Goal: Task Accomplishment & Management: Use online tool/utility

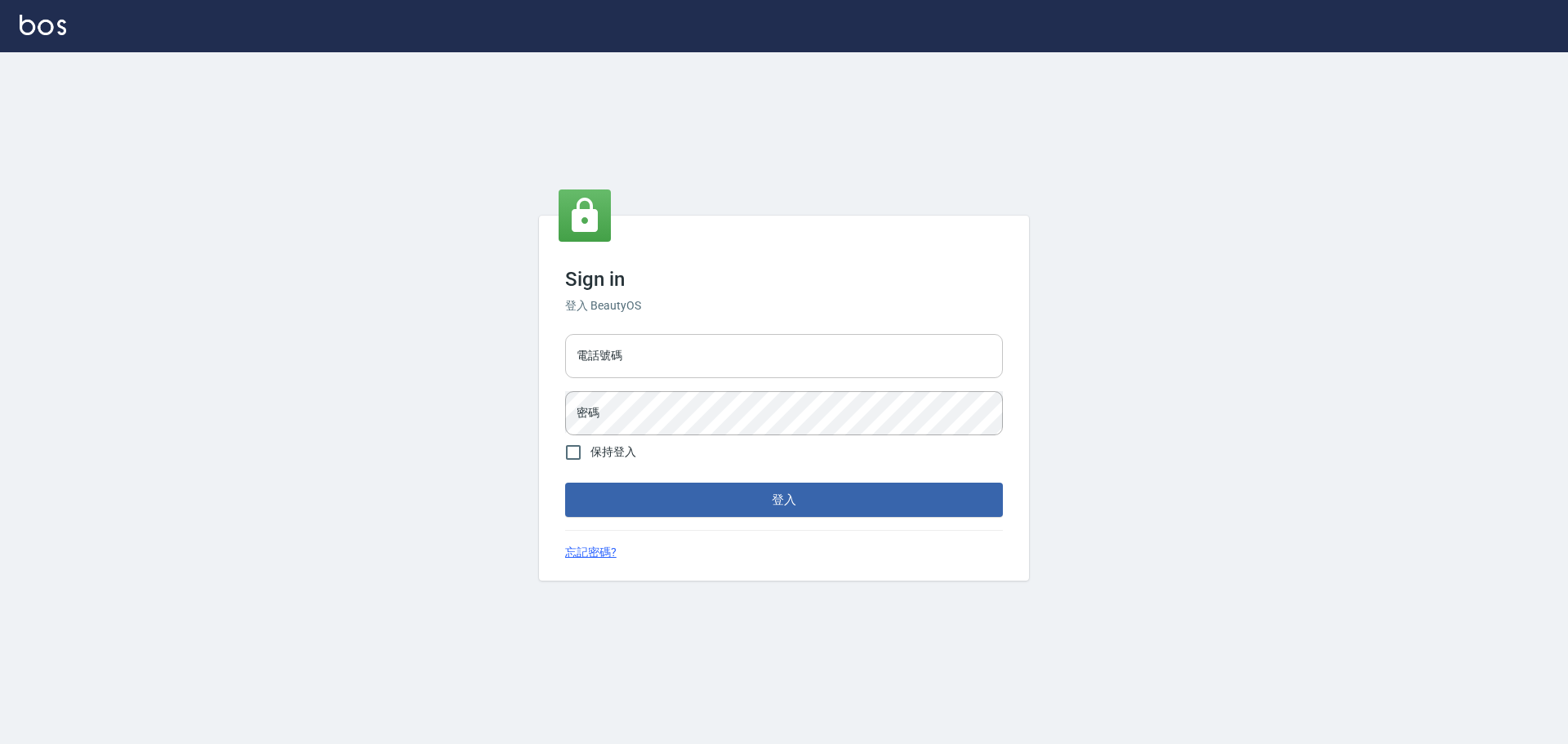
drag, startPoint x: 0, startPoint y: 0, endPoint x: 661, endPoint y: 337, distance: 742.0
click at [661, 335] on input "電話號碼" at bounding box center [784, 356] width 438 height 44
type input "0989189977"
click at [565, 482] on button "登入" at bounding box center [784, 500] width 438 height 34
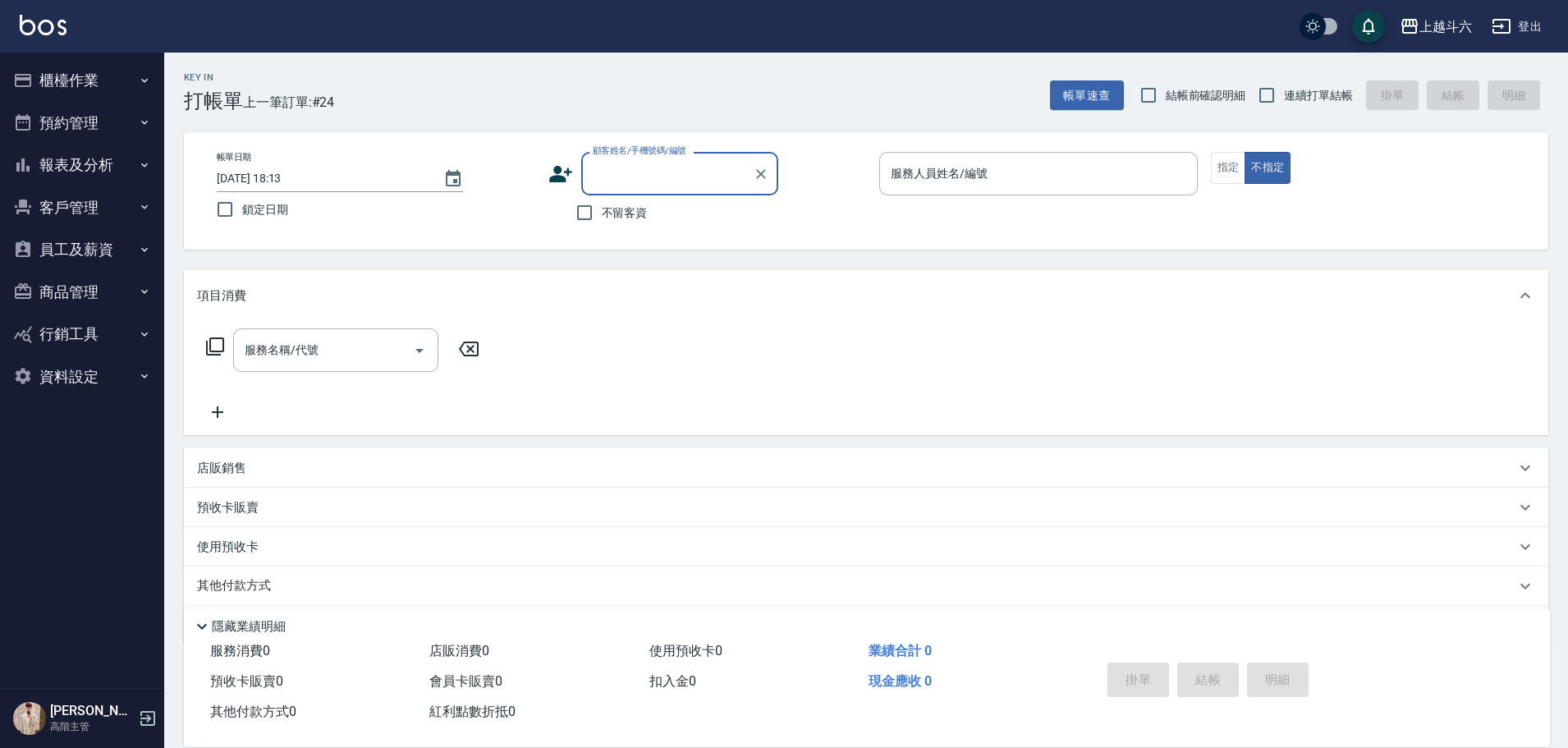
click at [601, 227] on input "不留客資" at bounding box center [584, 213] width 35 height 35
checkbox input "true"
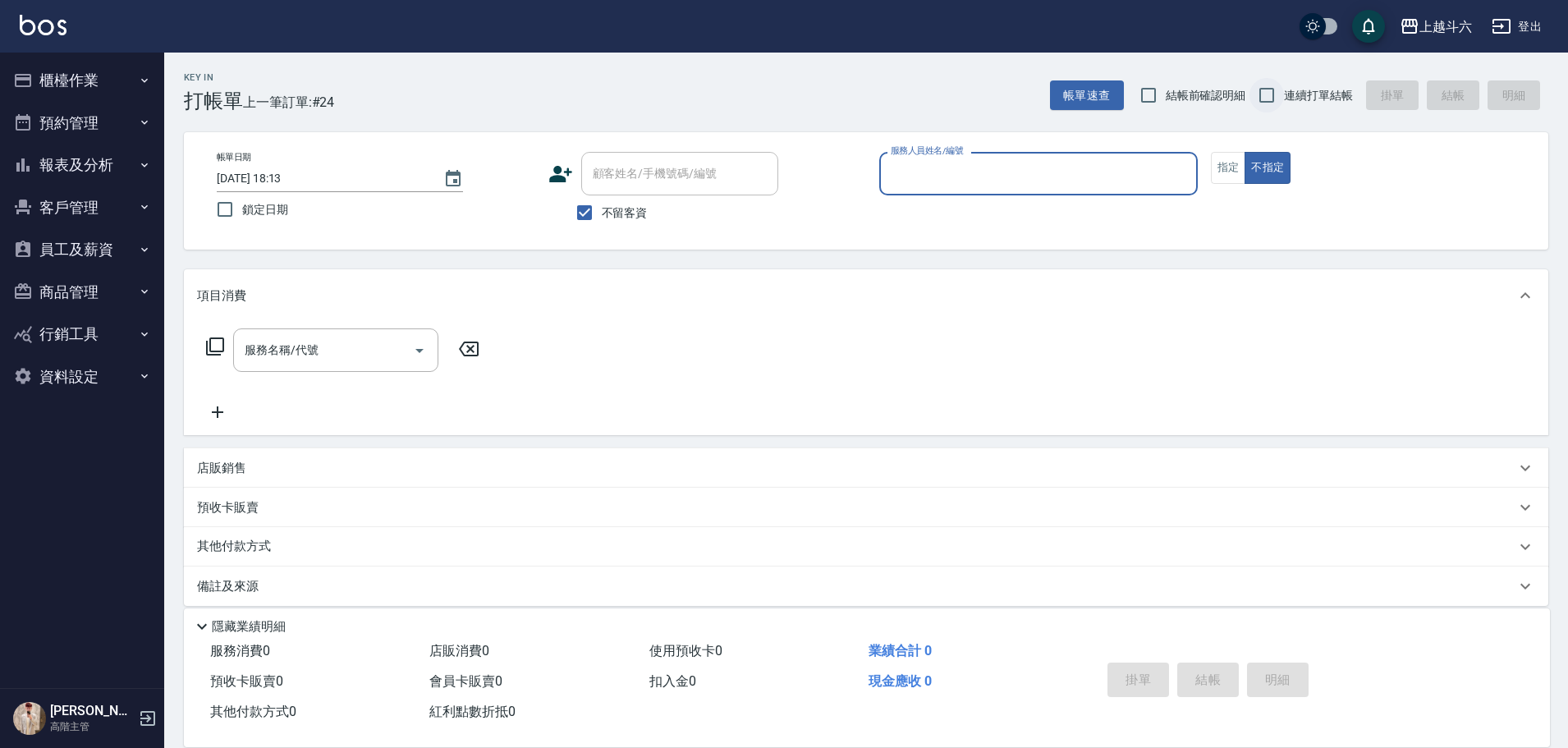
click at [1268, 99] on input "連續打單結帳" at bounding box center [1267, 95] width 35 height 35
checkbox input "true"
click at [1088, 176] on input "服務人員姓名/編號" at bounding box center [1039, 173] width 304 height 29
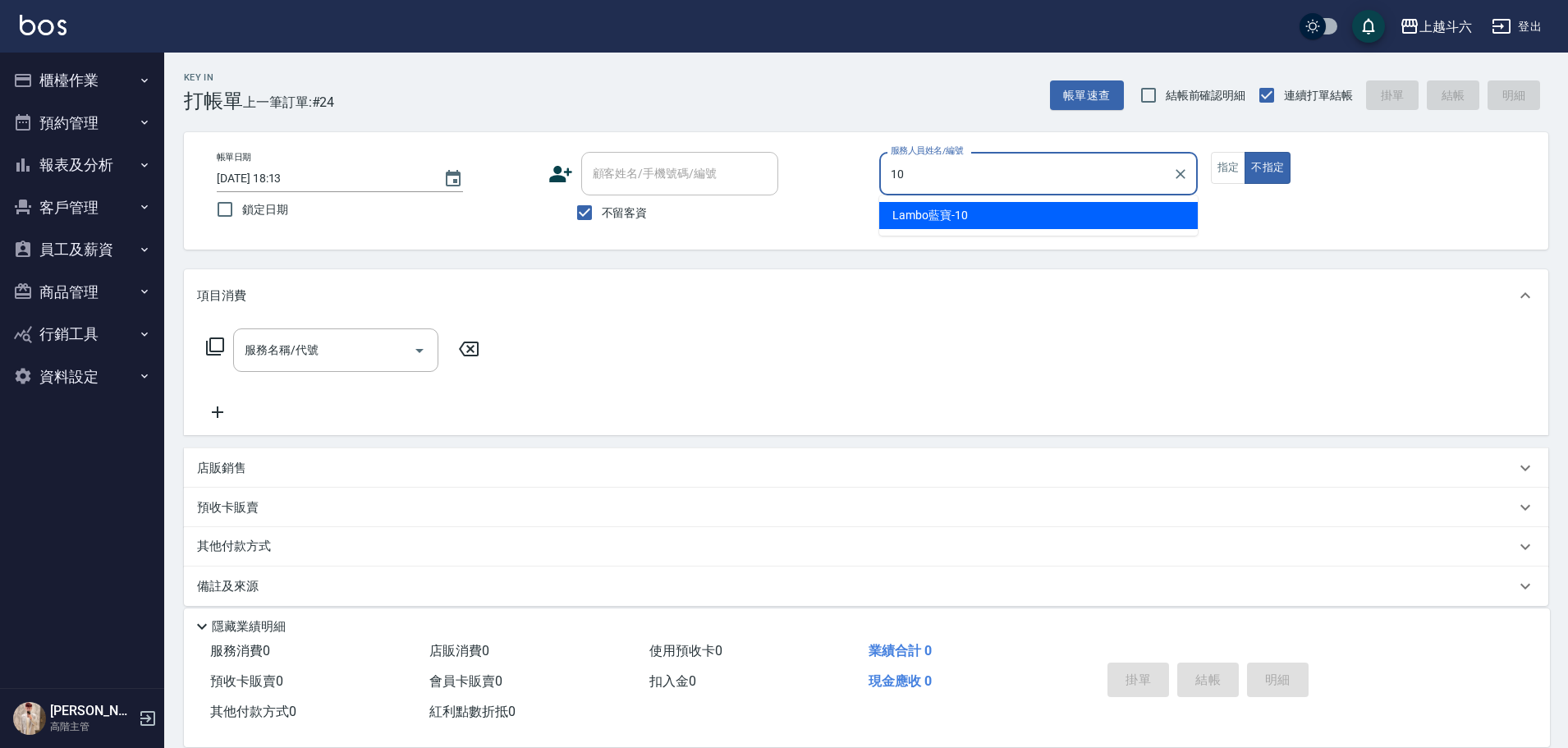
type input "Lambo藍寶-10"
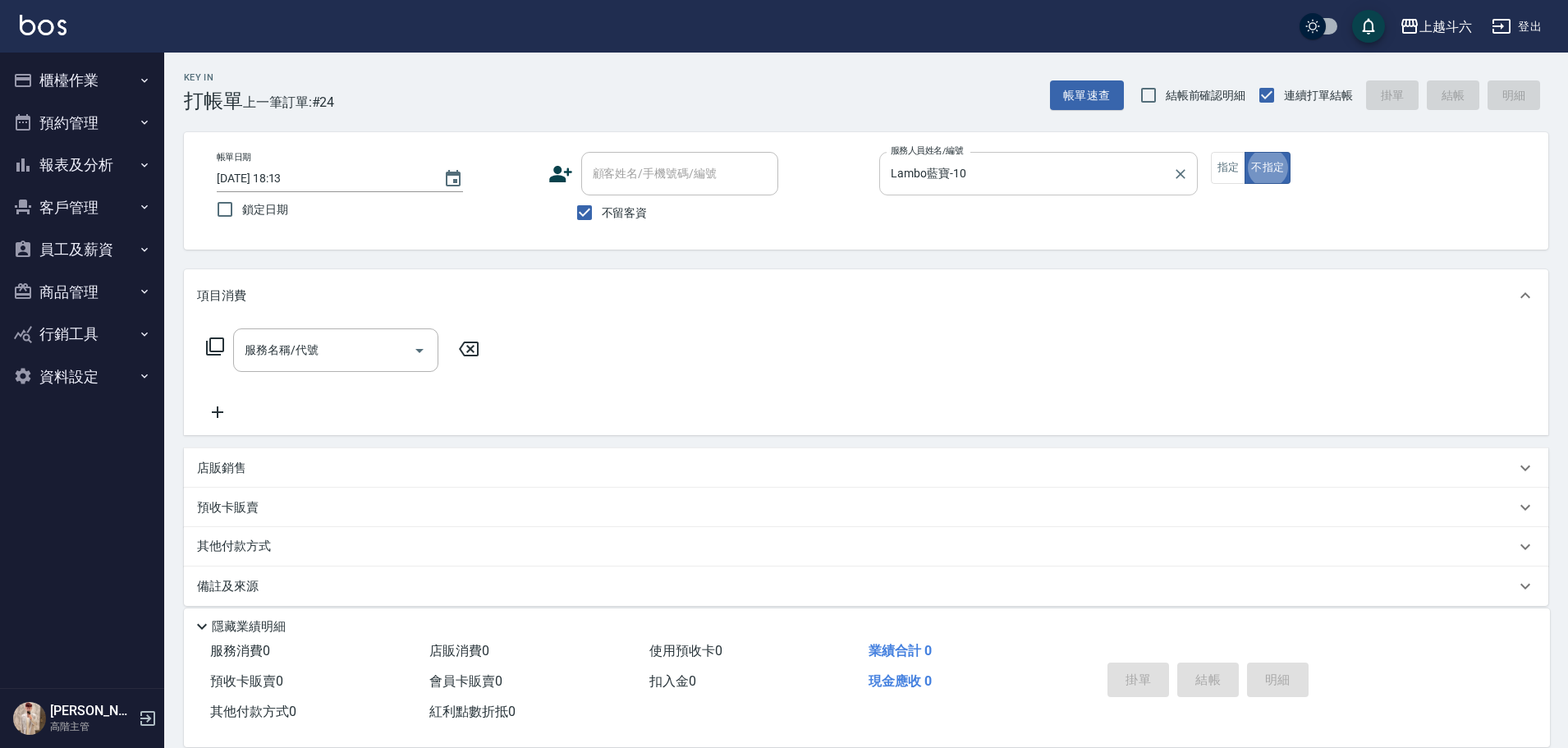
type button "false"
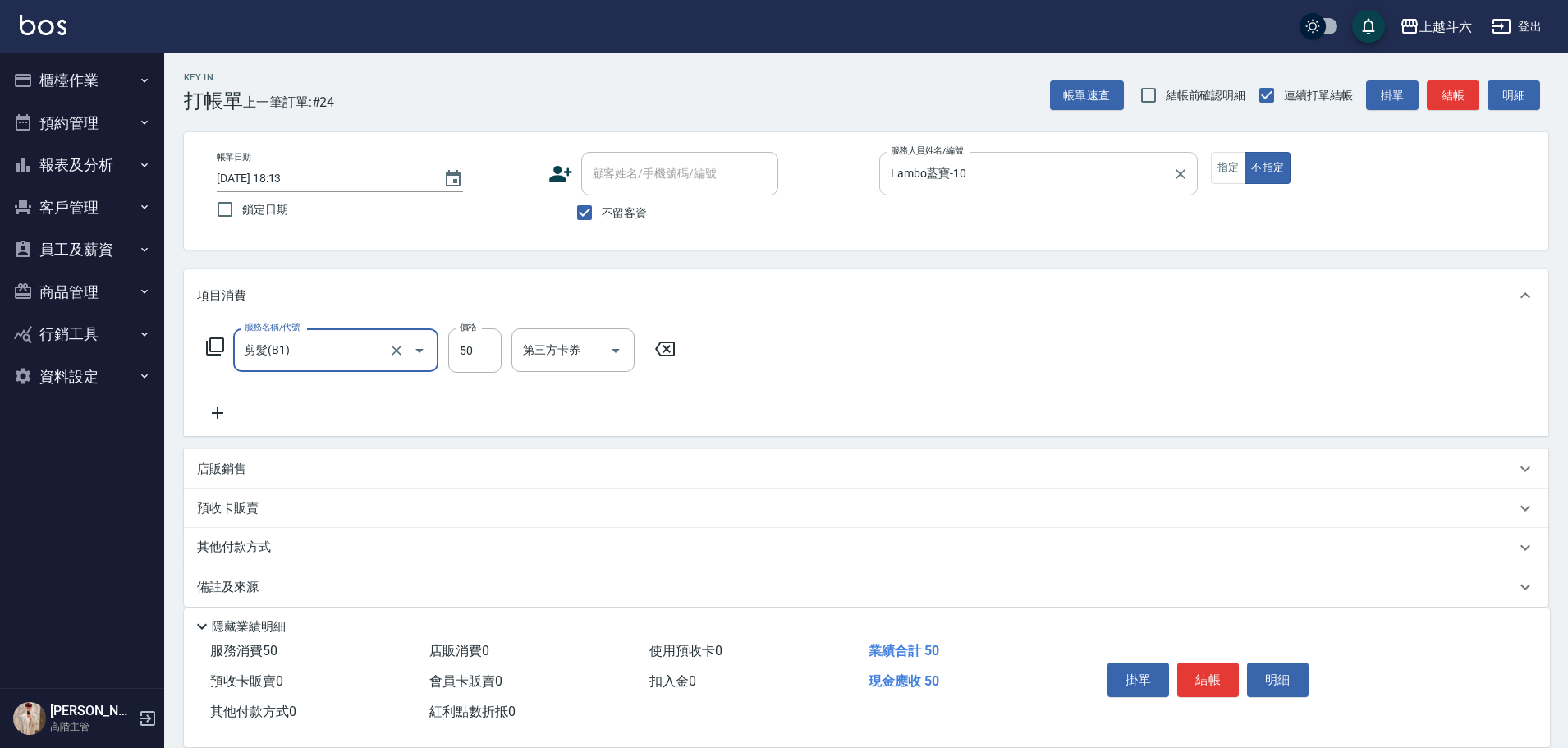
type input "剪髮(B1)"
type input "200"
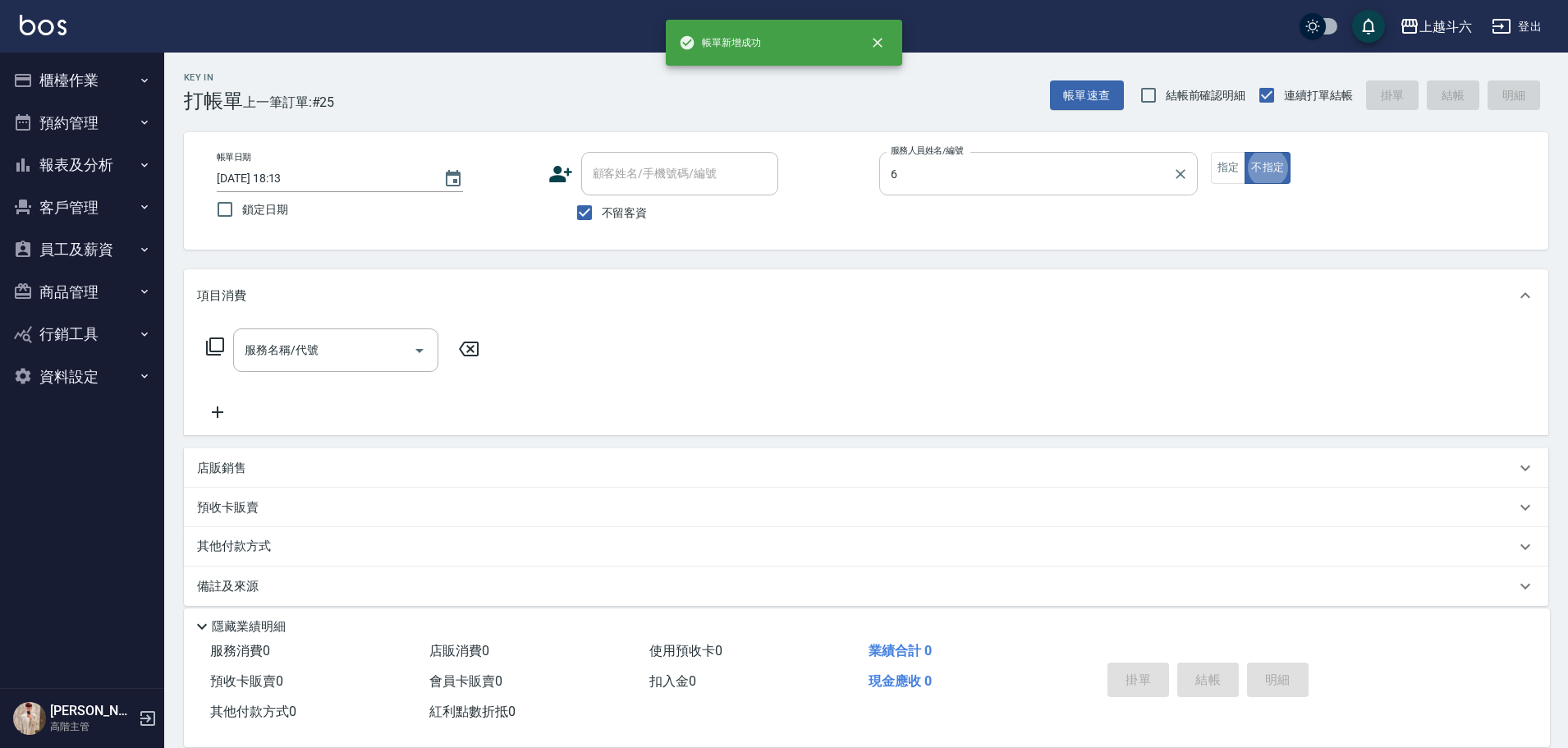
type input "[PERSON_NAME]-6"
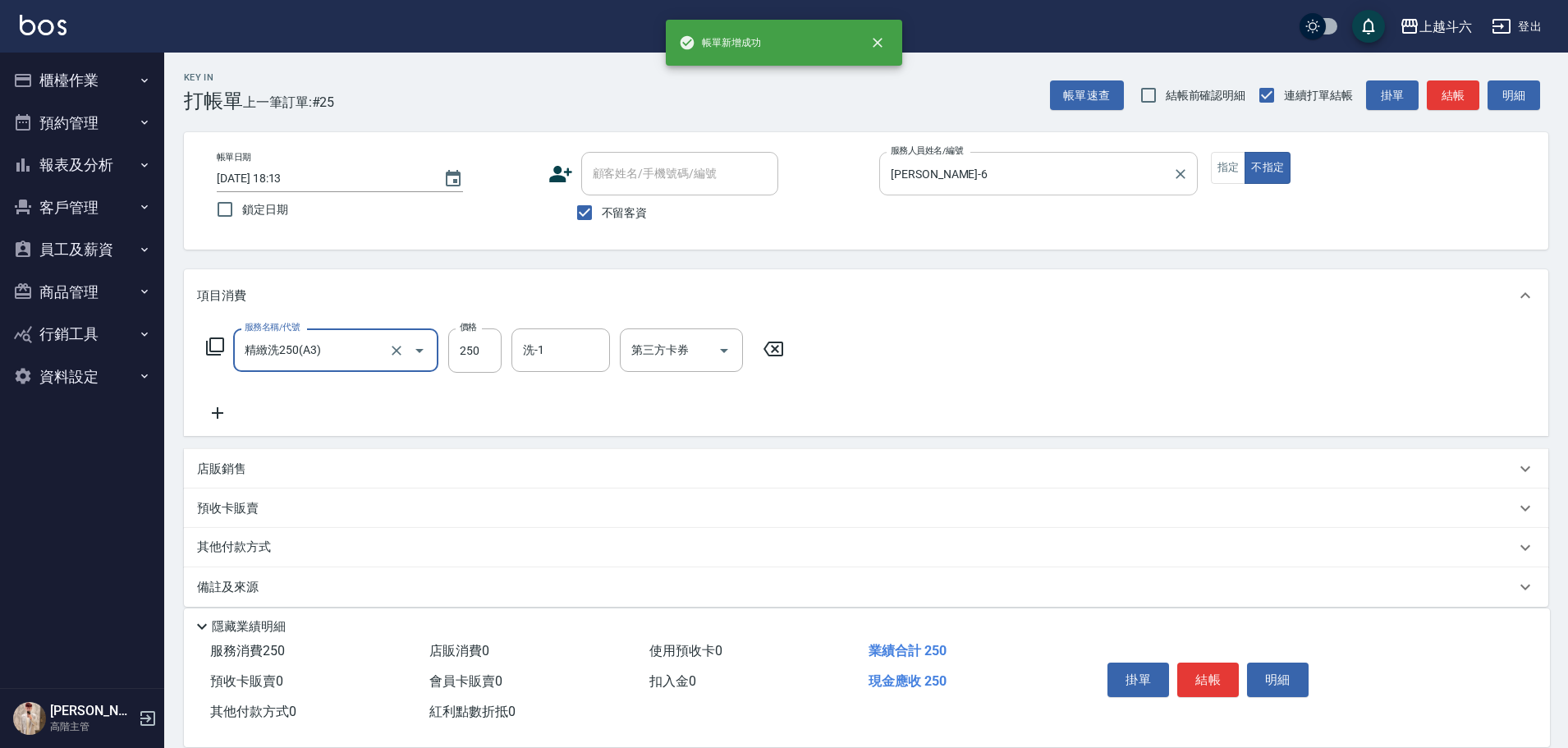
type input "精緻洗250(A3)"
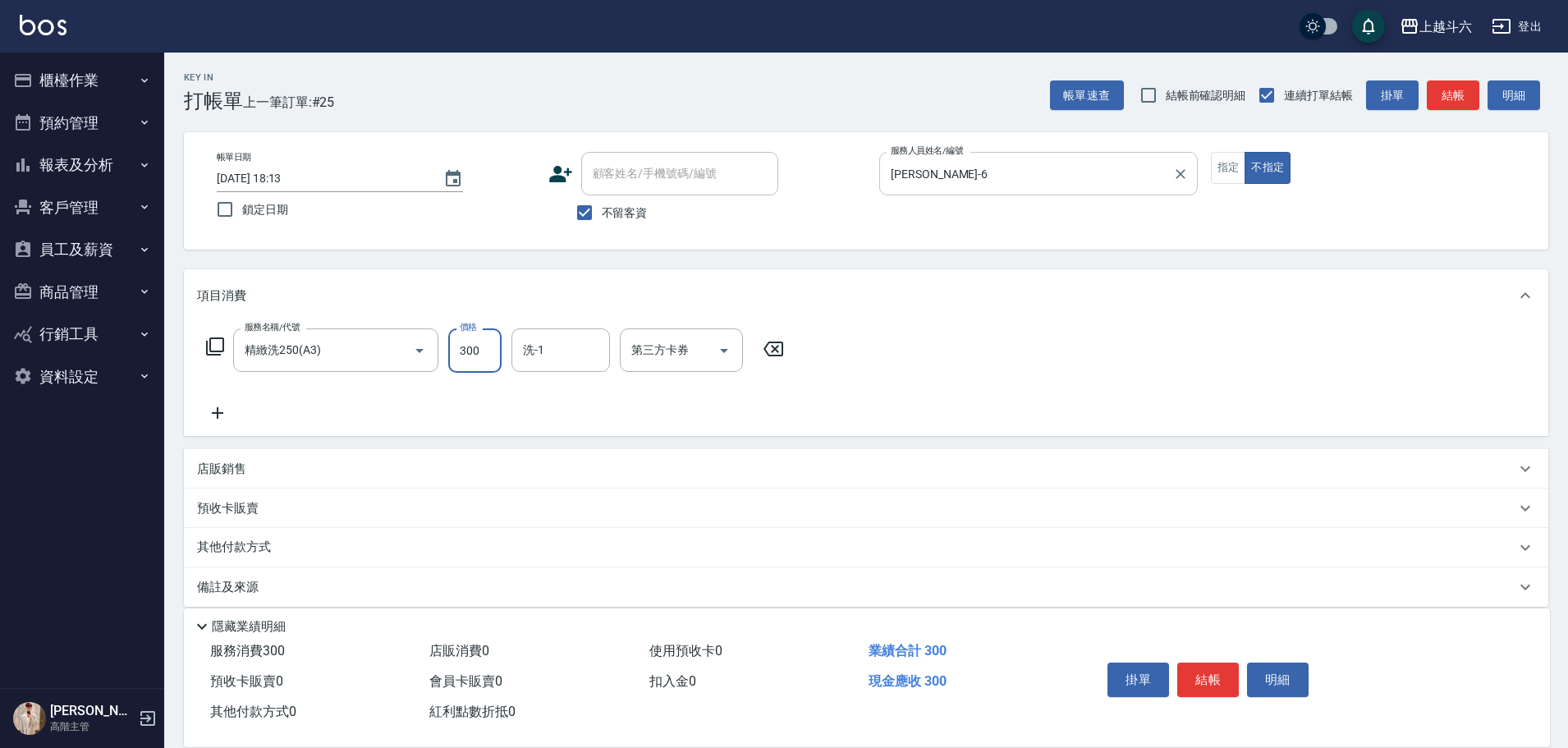
type input "300"
type input "[PERSON_NAME]-23"
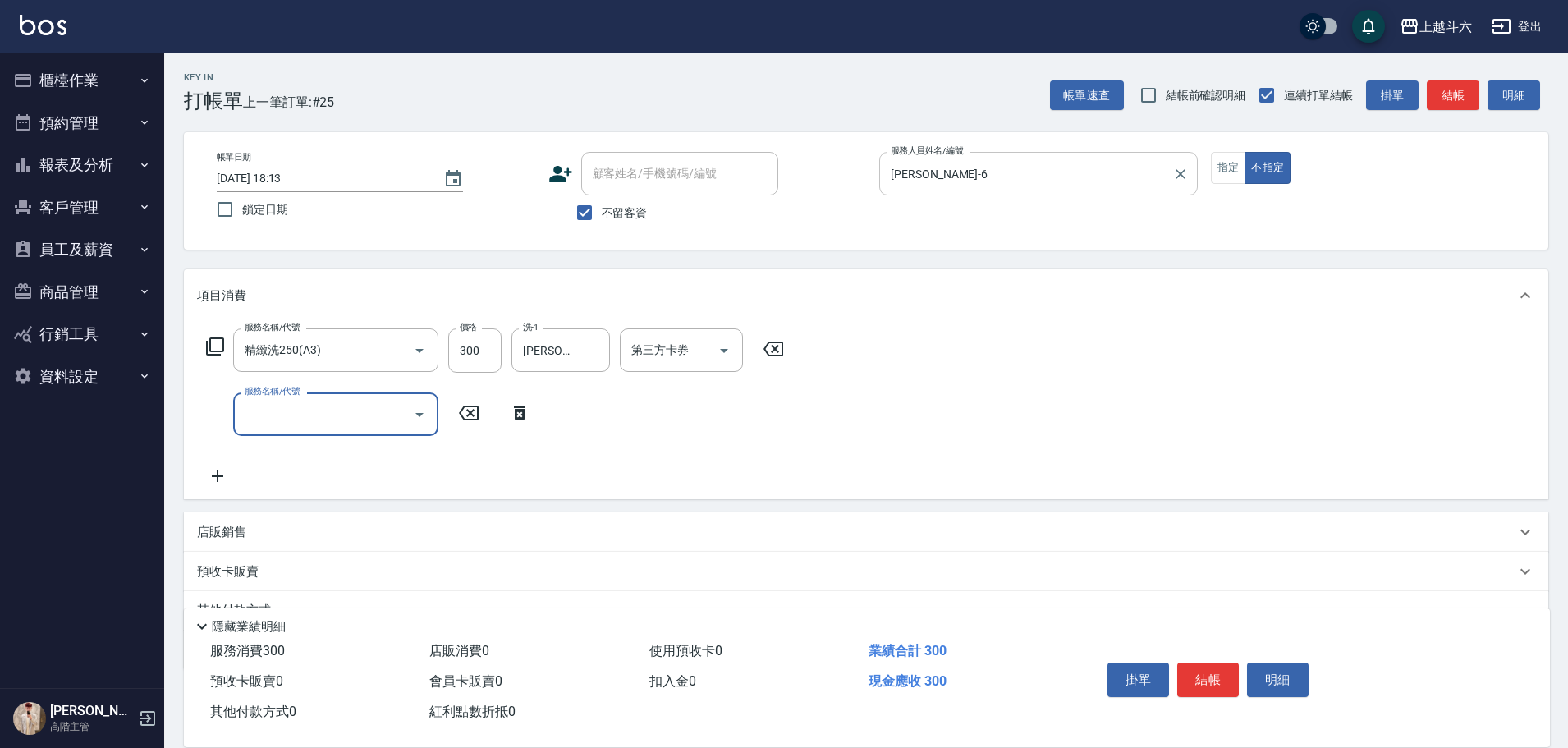
type input "E"
type input "造型50起(A9)"
type input "100"
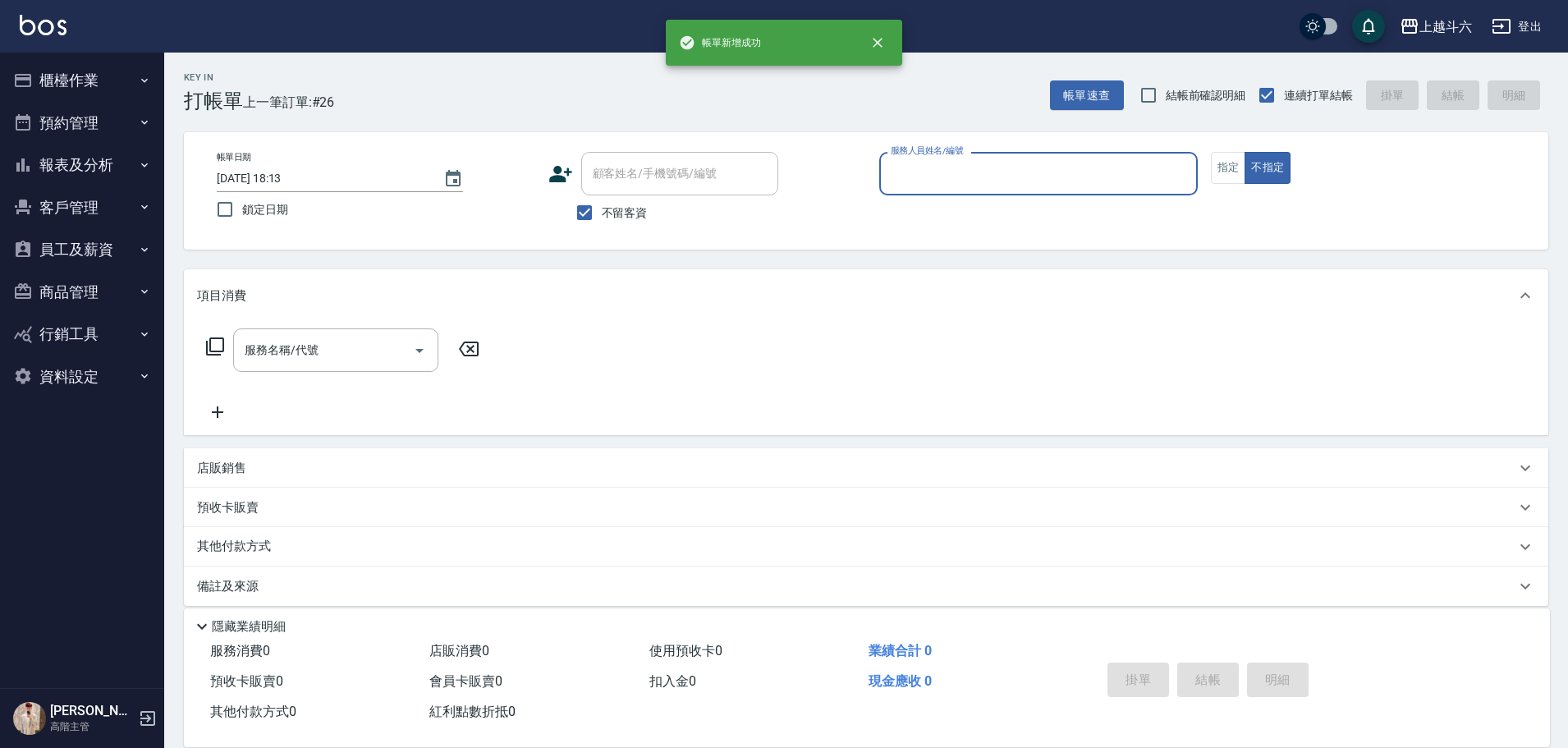
click at [145, 154] on button "報表及分析" at bounding box center [82, 165] width 151 height 43
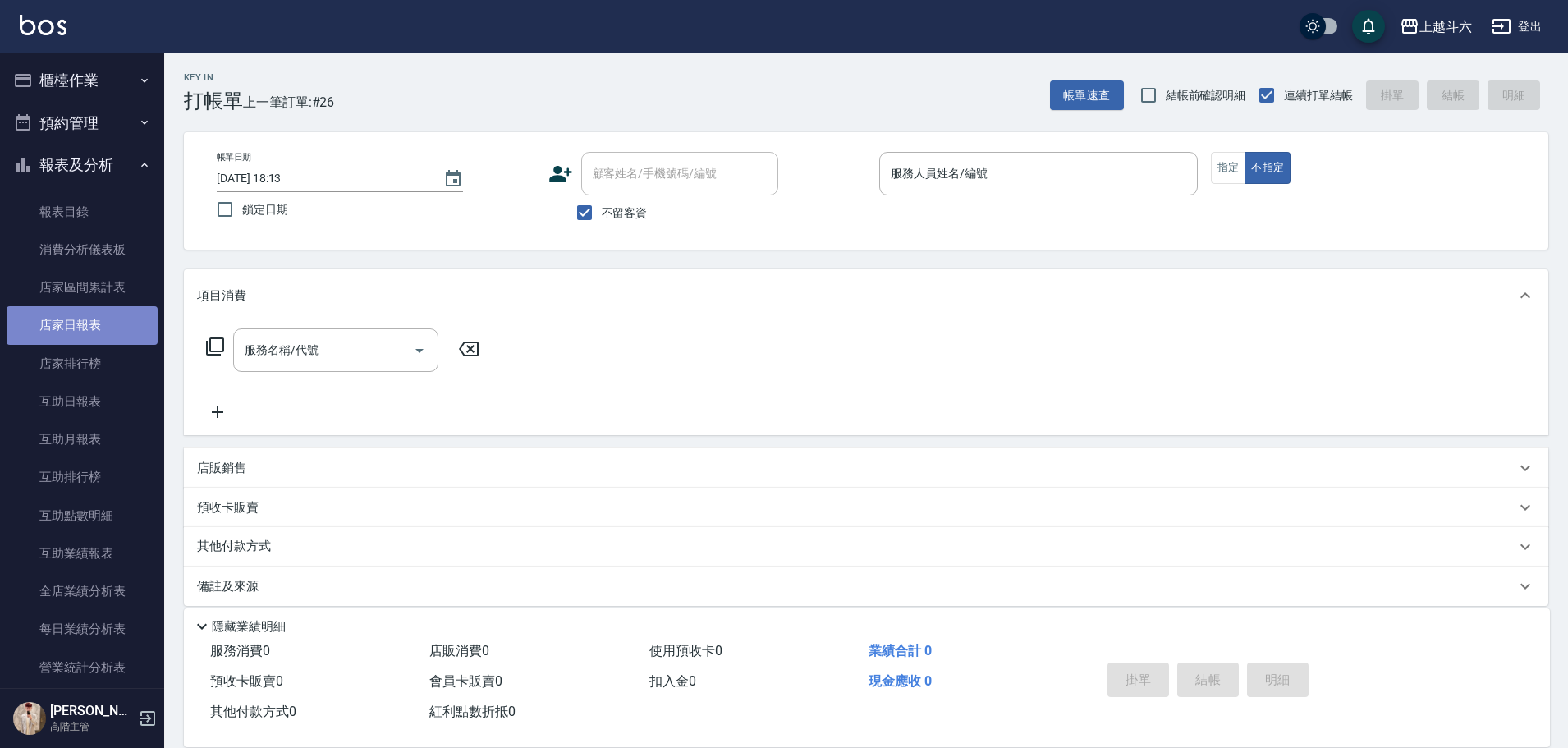
click at [104, 319] on link "店家日報表" at bounding box center [82, 326] width 151 height 38
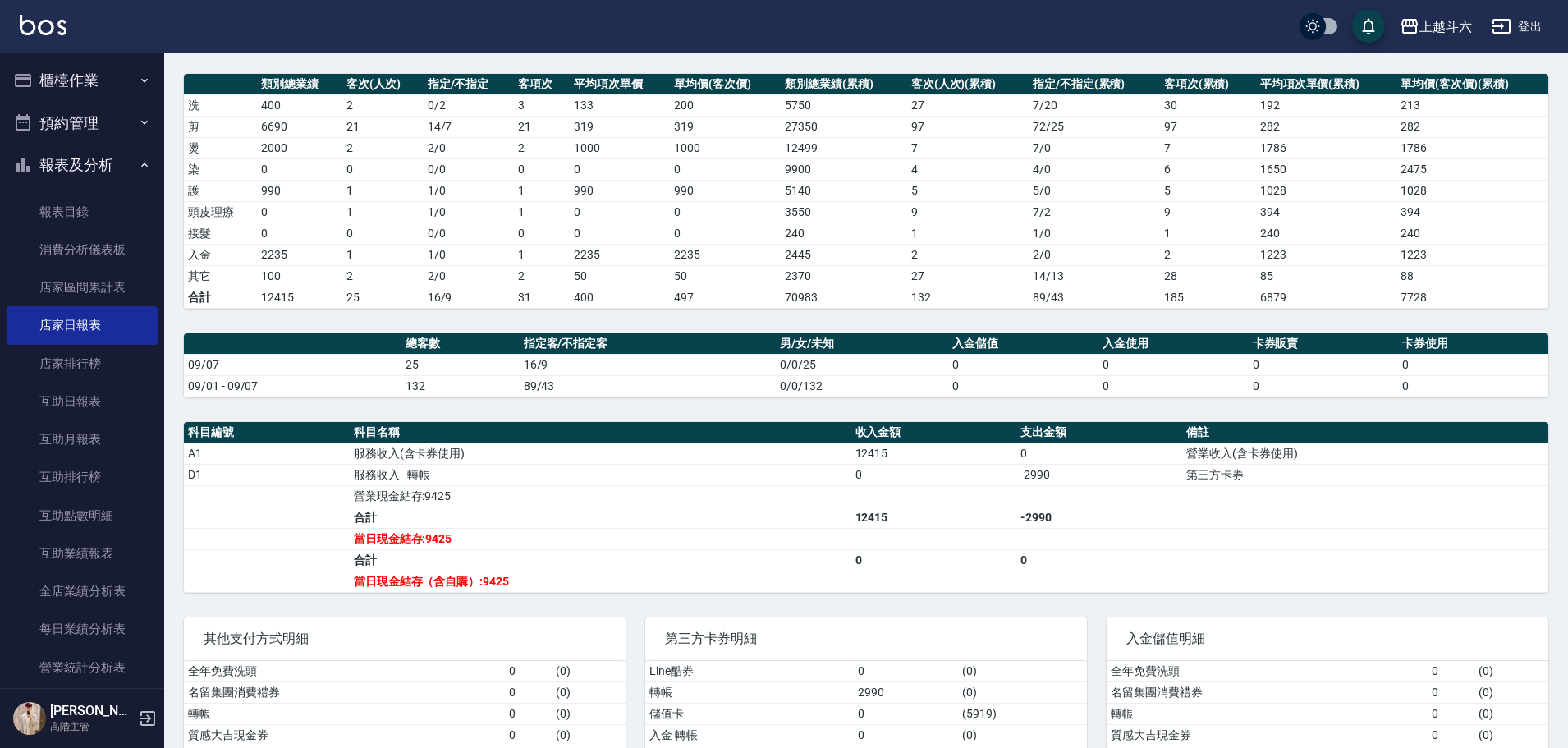
scroll to position [247, 0]
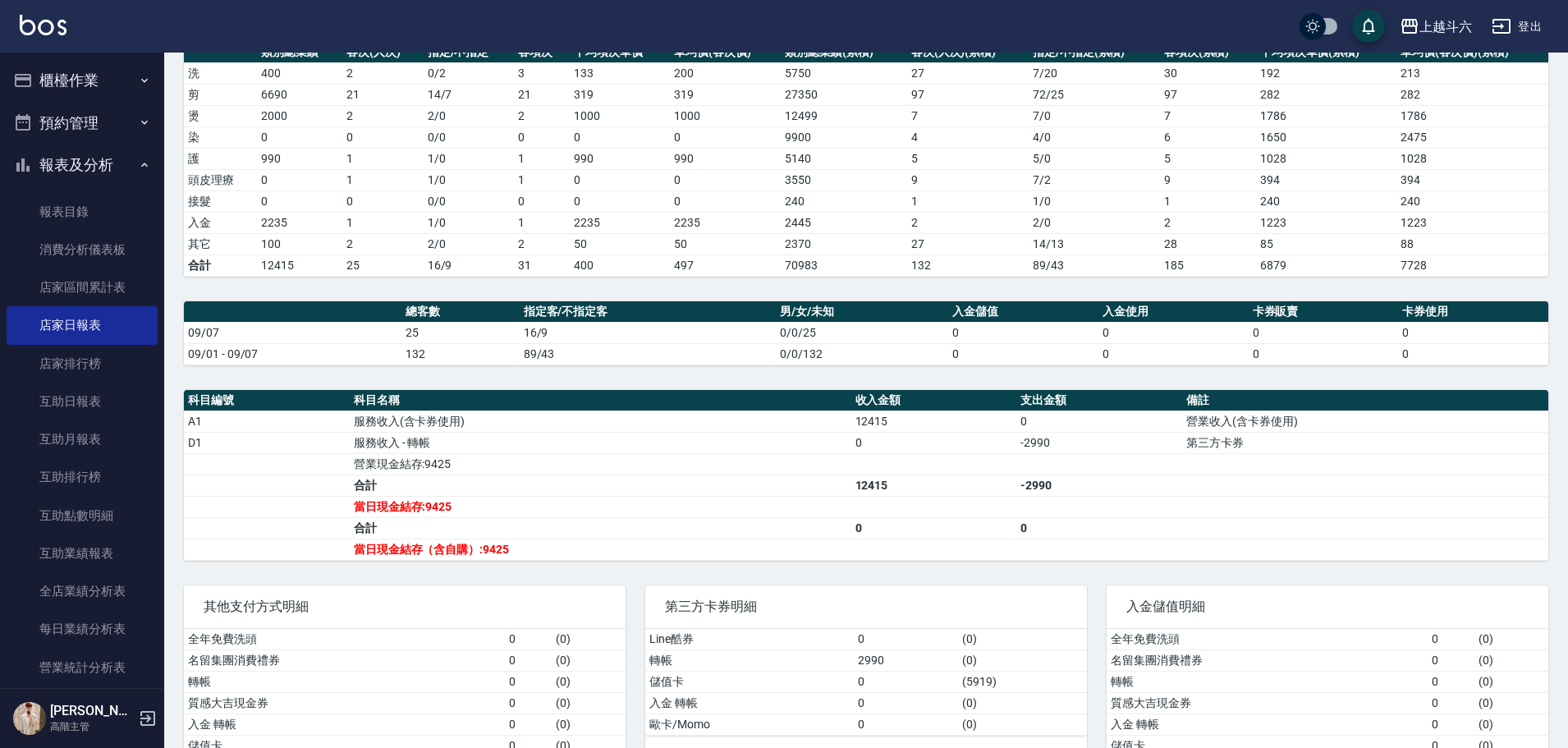
click at [24, 30] on img at bounding box center [43, 25] width 47 height 21
